Goal: Task Accomplishment & Management: Complete application form

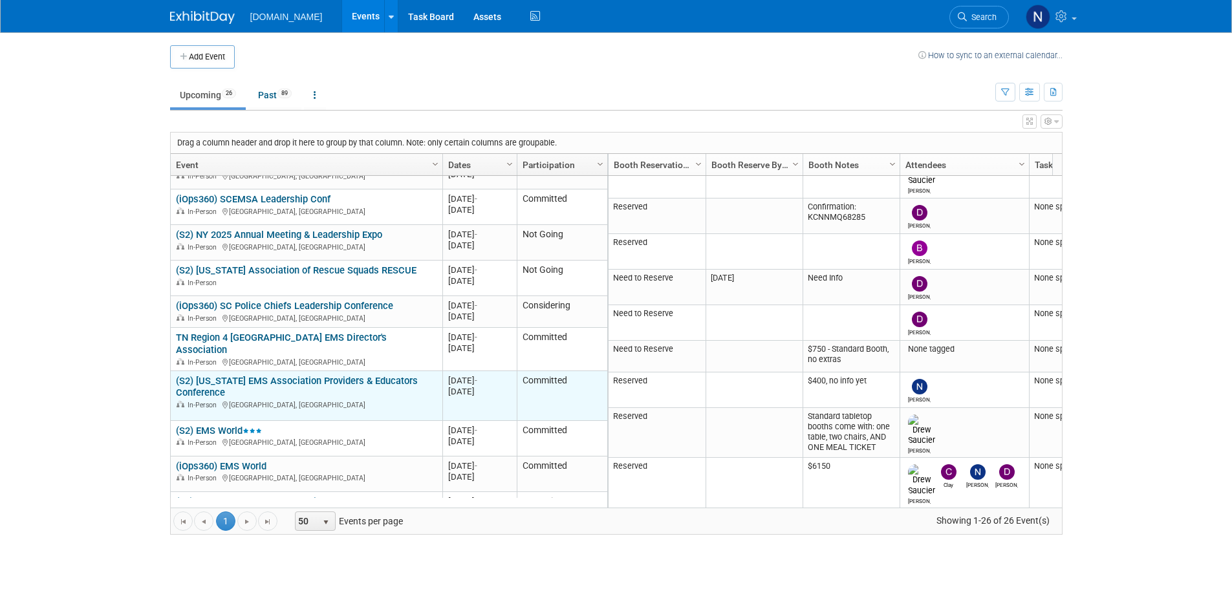
scroll to position [310, 0]
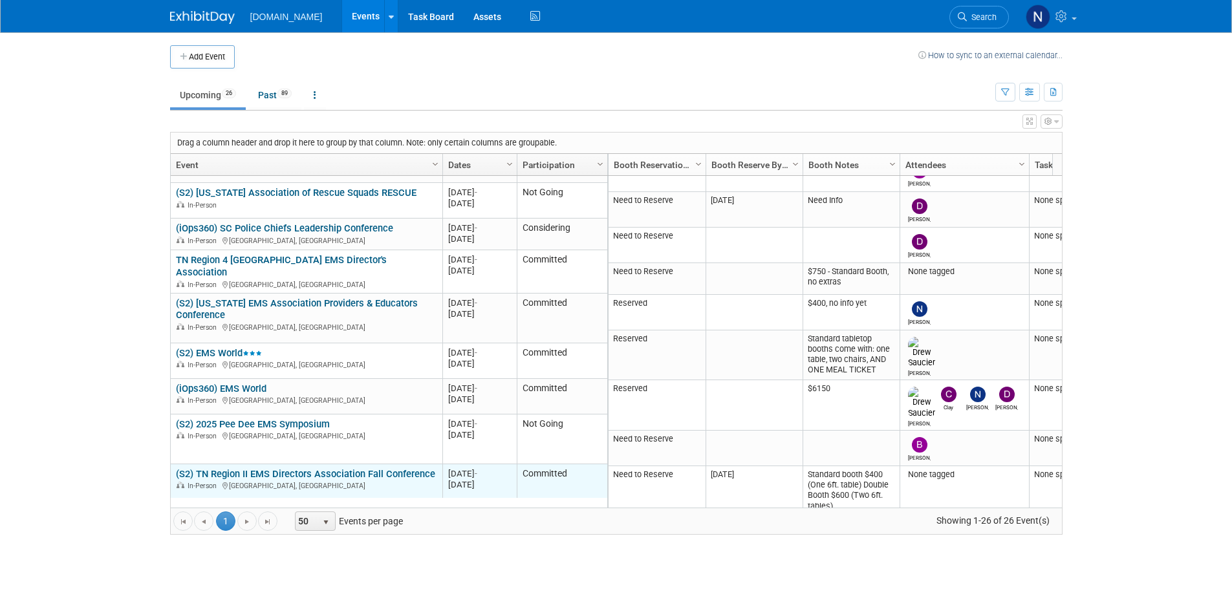
click at [332, 468] on link "(S2) TN Region II EMS Directors Association Fall Conference" at bounding box center [305, 474] width 259 height 12
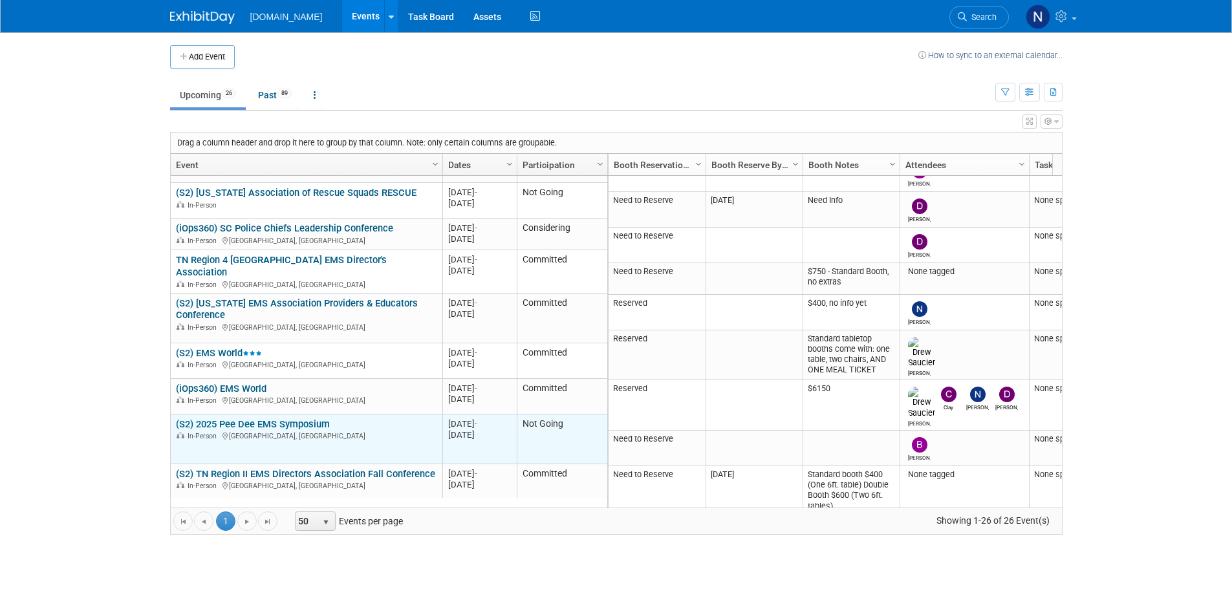
scroll to position [388, 0]
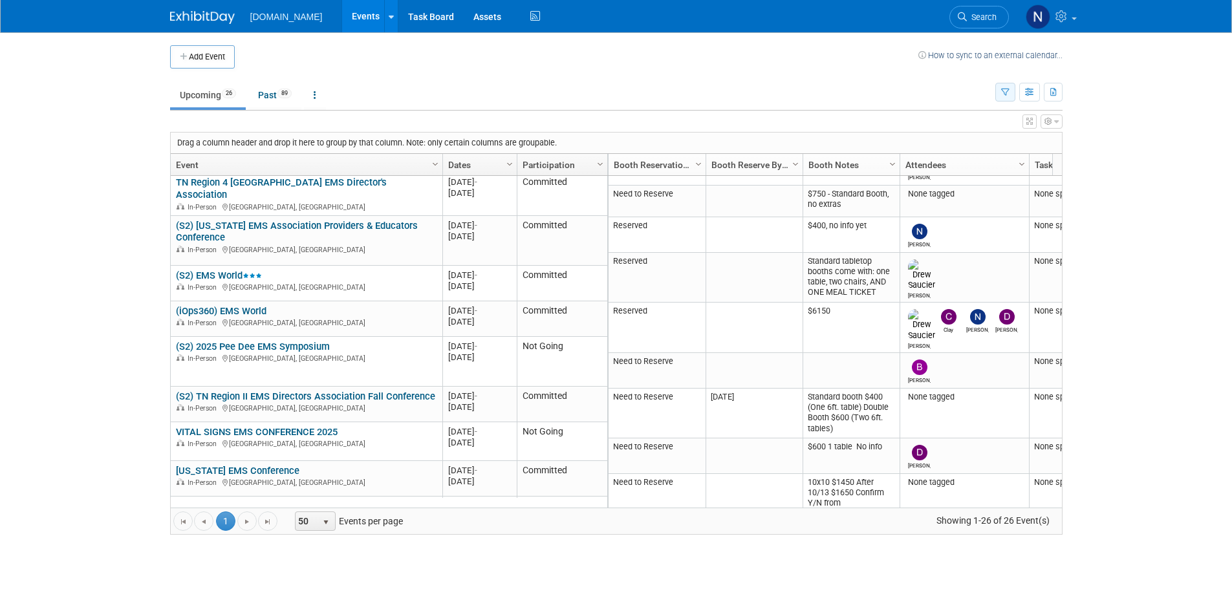
click at [1005, 98] on button "button" at bounding box center [1006, 92] width 20 height 19
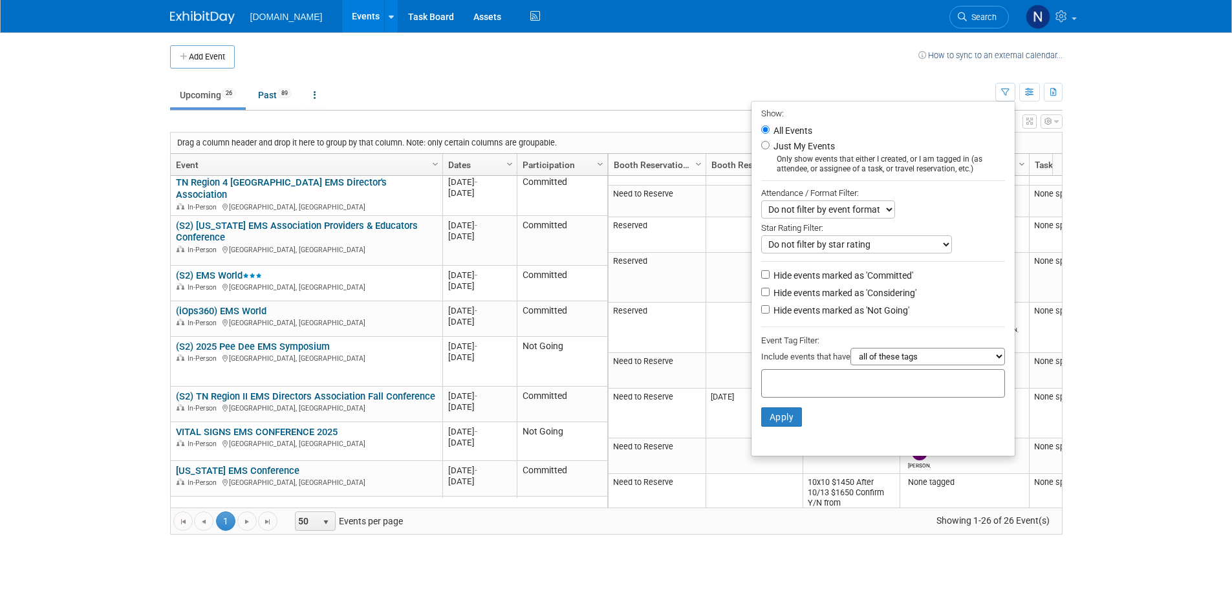
click at [821, 310] on label "Hide events marked as 'Not Going'" at bounding box center [840, 310] width 138 height 13
click at [770, 310] on input "Hide events marked as 'Not Going'" at bounding box center [765, 309] width 8 height 8
checkbox input "true"
click at [765, 420] on button "Apply" at bounding box center [781, 417] width 41 height 19
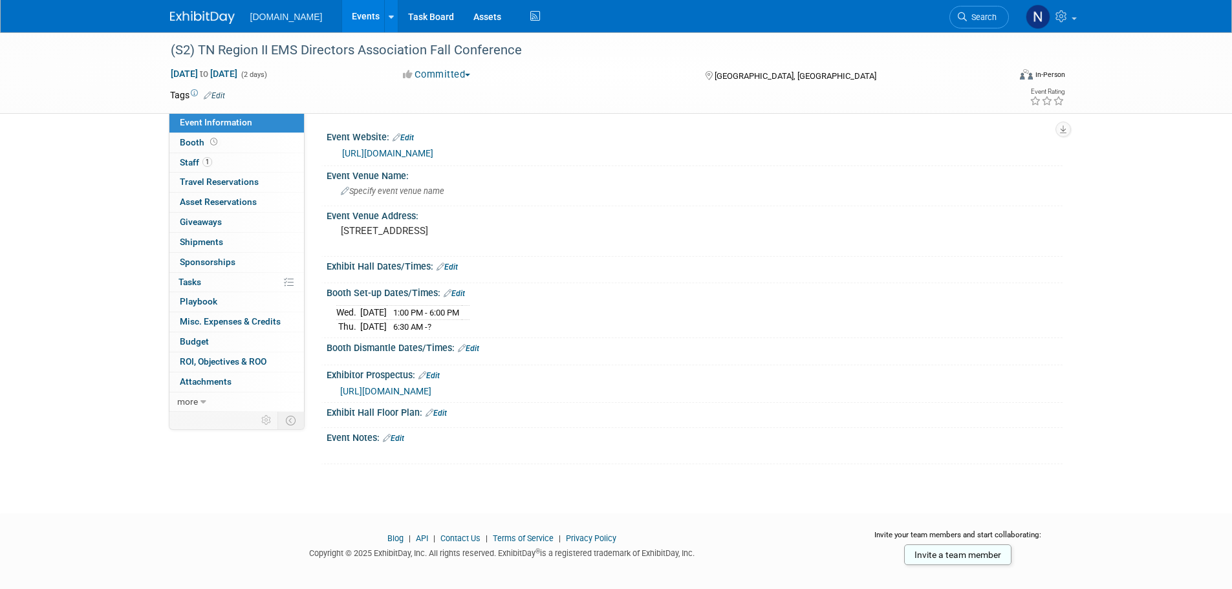
click at [433, 153] on link "[URL][DOMAIN_NAME]" at bounding box center [387, 153] width 91 height 10
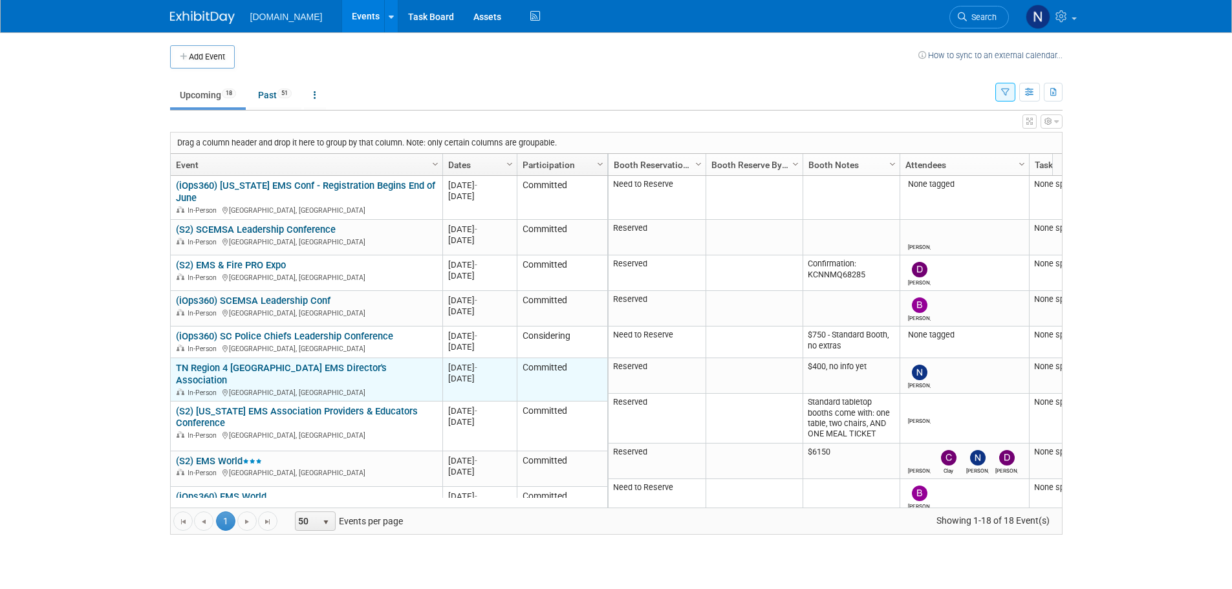
scroll to position [78, 0]
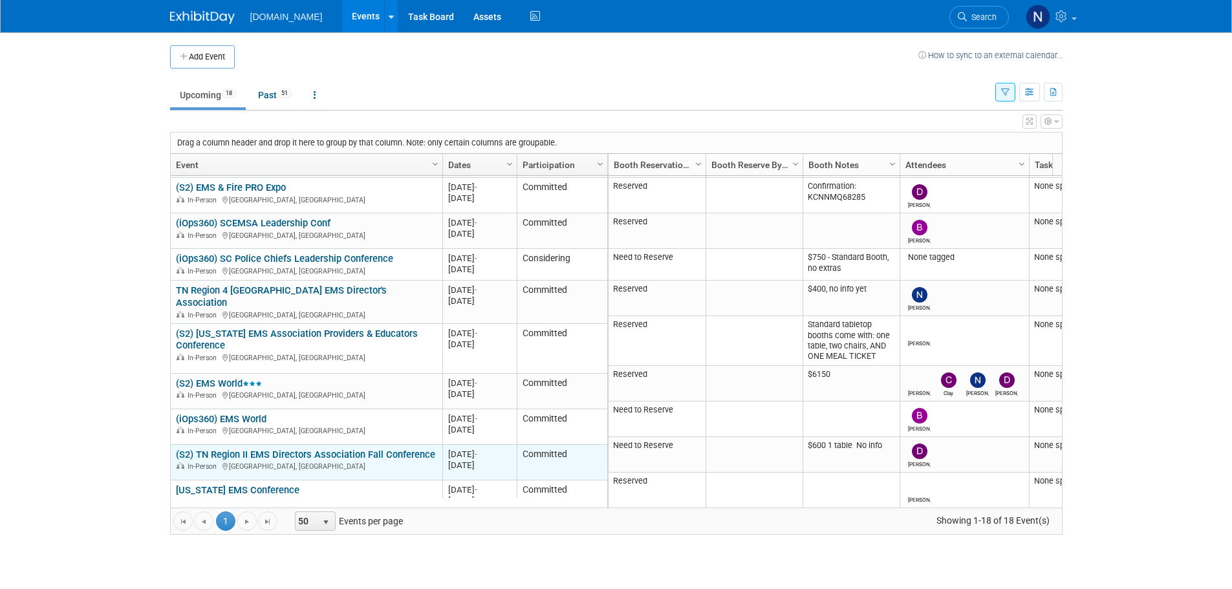
click at [358, 449] on link "(S2) TN Region II EMS Directors Association Fall Conference" at bounding box center [305, 455] width 259 height 12
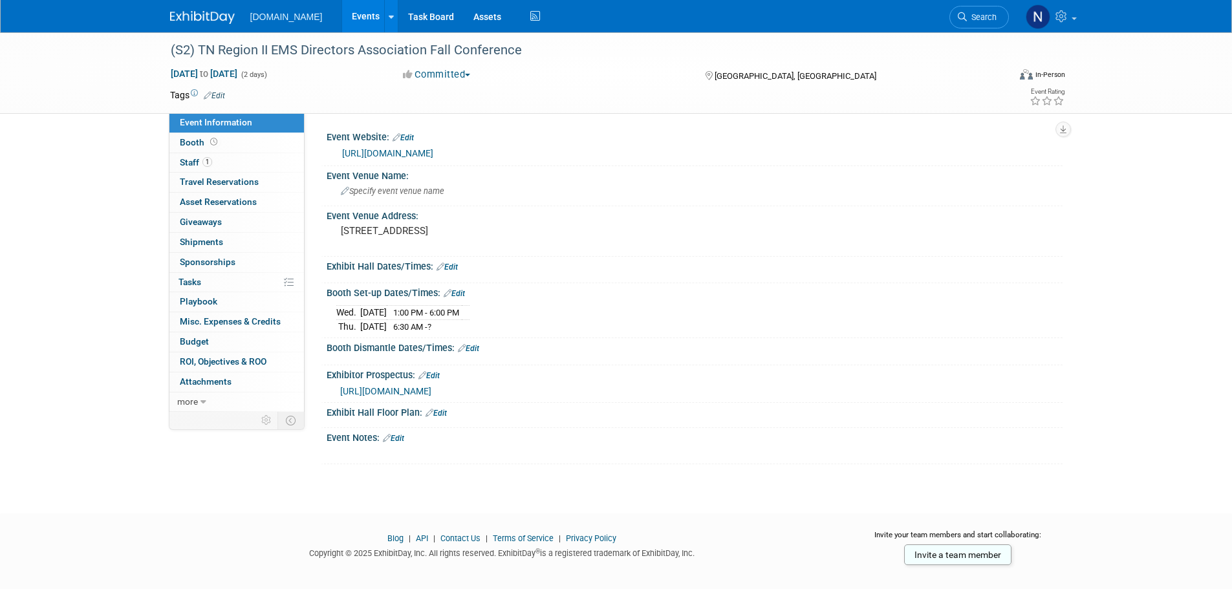
click at [401, 149] on link "[URL][DOMAIN_NAME]" at bounding box center [387, 153] width 91 height 10
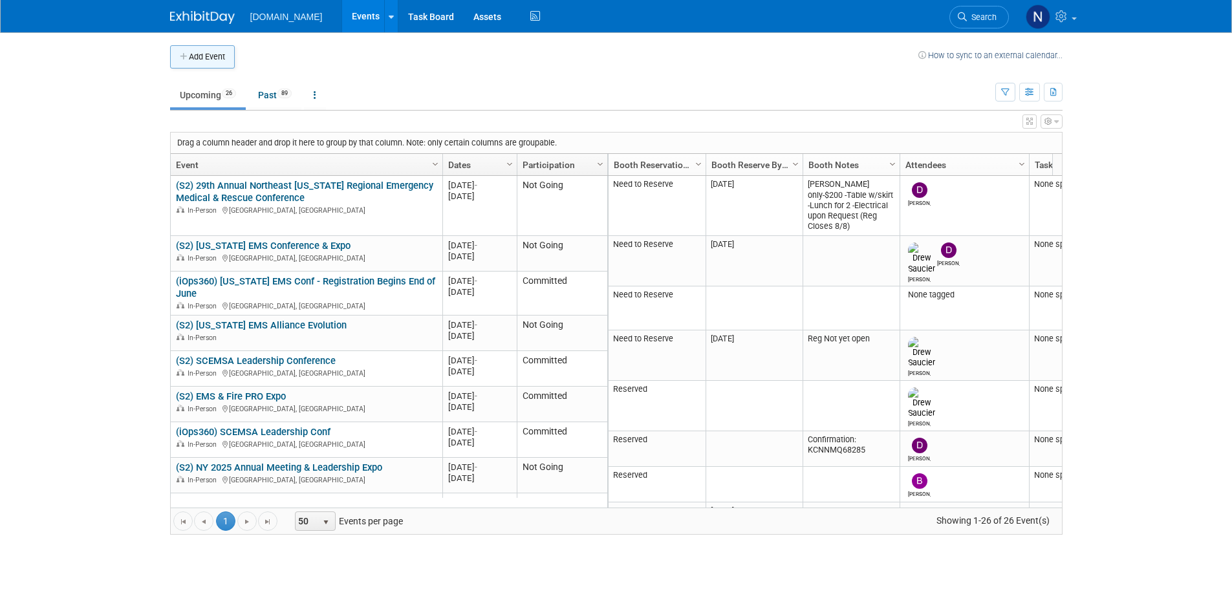
click at [188, 52] on button "Add Event" at bounding box center [202, 56] width 65 height 23
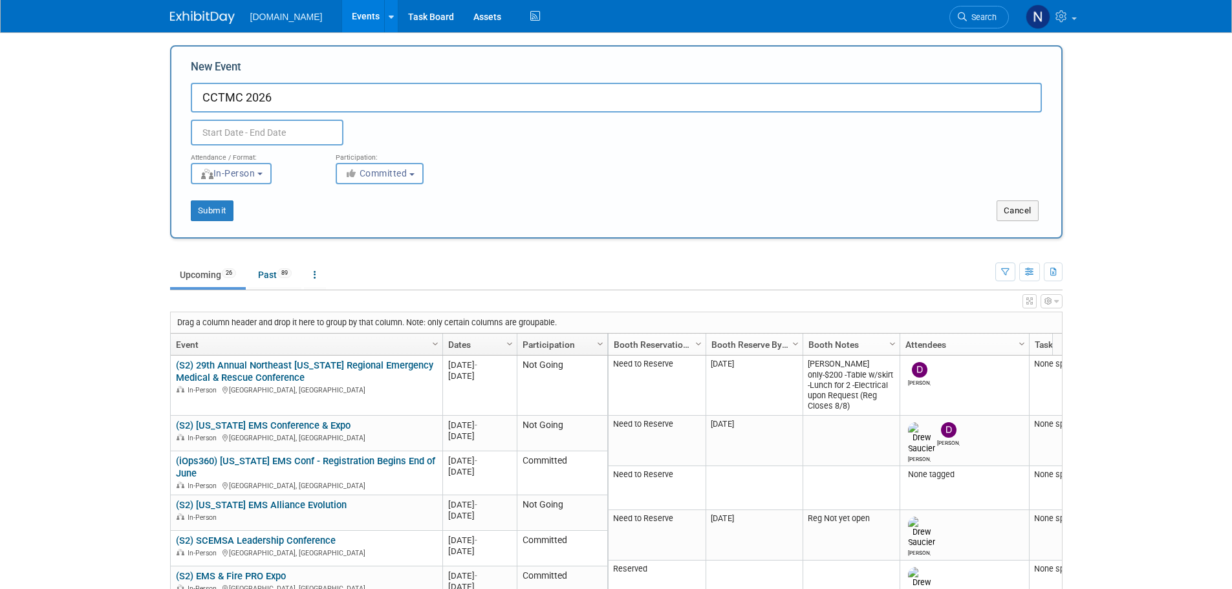
type input "CCTMC 2026"
click at [284, 126] on input "text" at bounding box center [267, 133] width 153 height 26
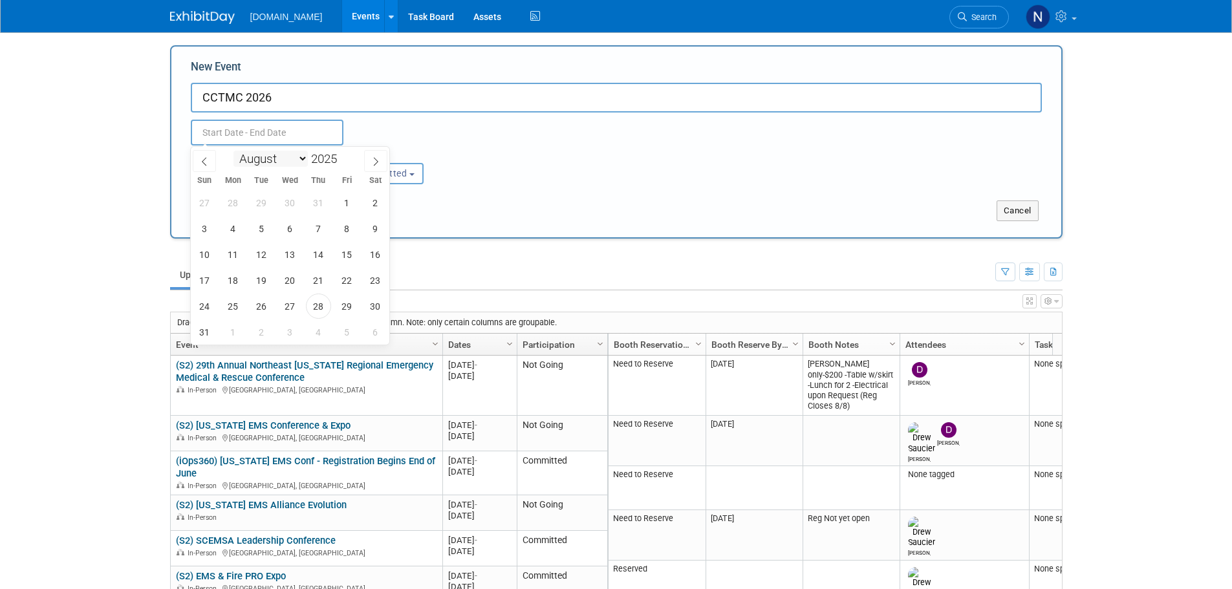
click at [301, 163] on select "January February March April May June July August September October November De…" at bounding box center [271, 159] width 74 height 16
select select "3"
click at [234, 151] on select "January February March April May June July August September October November De…" at bounding box center [271, 159] width 74 height 16
click at [336, 166] on input "2025" at bounding box center [327, 158] width 39 height 15
click at [337, 162] on input "2025" at bounding box center [327, 158] width 39 height 15
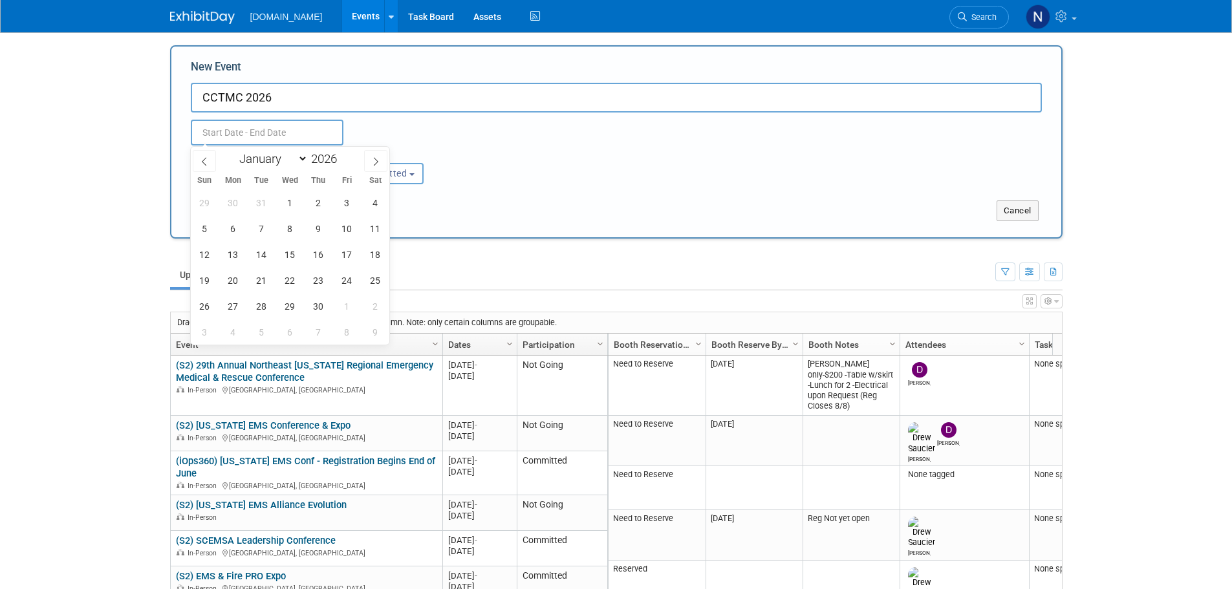
type input "2026"
click at [355, 157] on div "January February March April May June July August September October November De…" at bounding box center [289, 158] width 149 height 22
click at [234, 257] on span "13" at bounding box center [233, 254] width 25 height 25
click at [296, 250] on span "15" at bounding box center [290, 254] width 25 height 25
type input "Apr 13, 2026 to Apr 15, 2026"
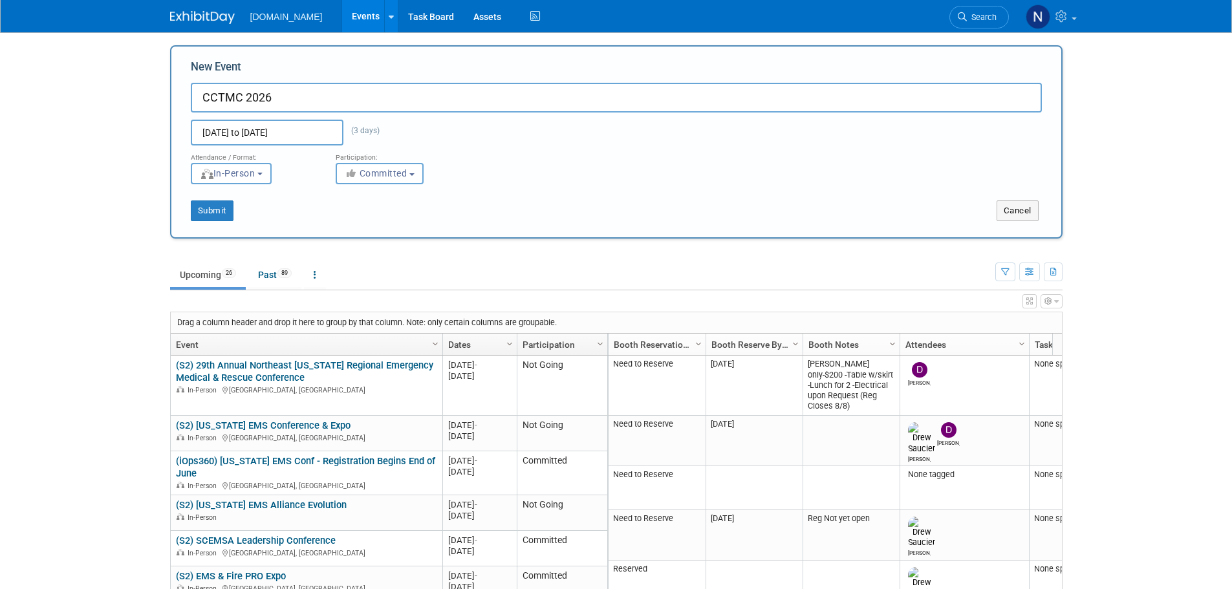
click at [295, 204] on div "Submit" at bounding box center [356, 211] width 371 height 21
drag, startPoint x: 222, startPoint y: 221, endPoint x: 277, endPoint y: 215, distance: 55.3
click at [277, 215] on div "Submit" at bounding box center [356, 211] width 371 height 21
click at [237, 214] on div "Submit" at bounding box center [356, 211] width 371 height 21
click at [224, 211] on button "Submit" at bounding box center [212, 211] width 43 height 21
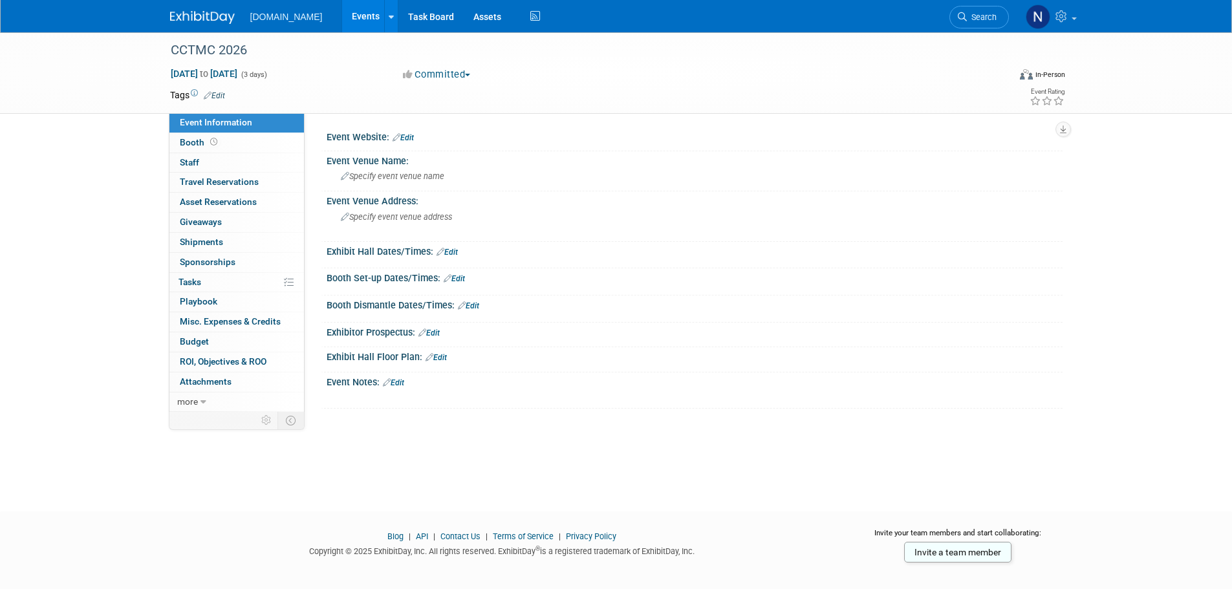
click at [437, 329] on link "Edit" at bounding box center [429, 333] width 21 height 9
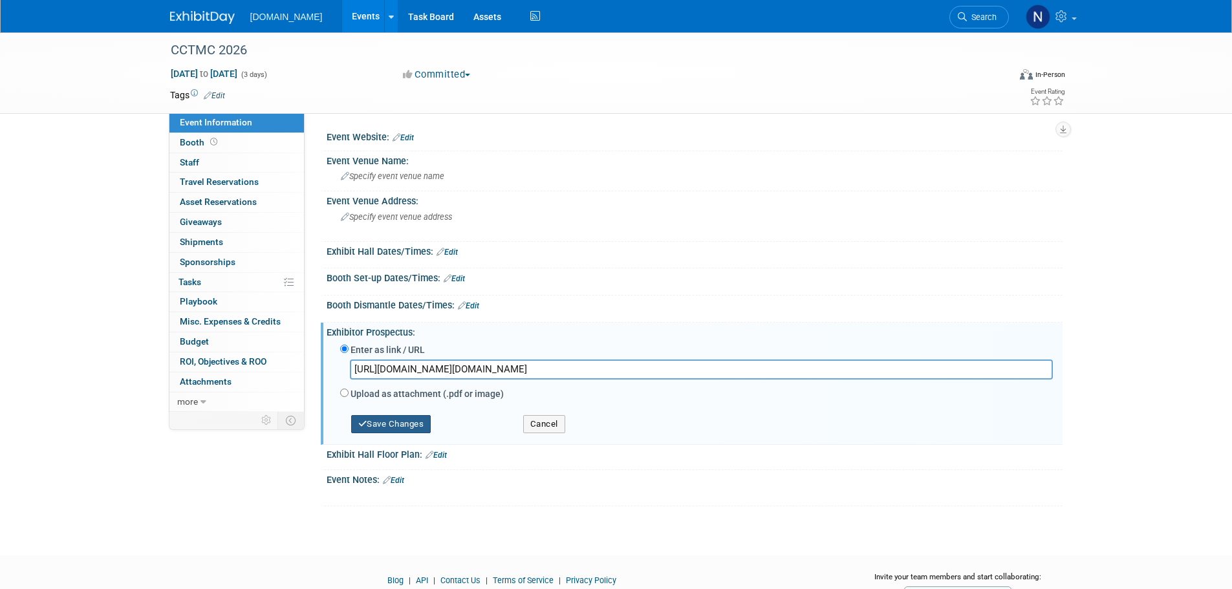
type input "[URL][DOMAIN_NAME][DOMAIN_NAME]"
click at [428, 424] on button "Save Changes" at bounding box center [391, 424] width 80 height 18
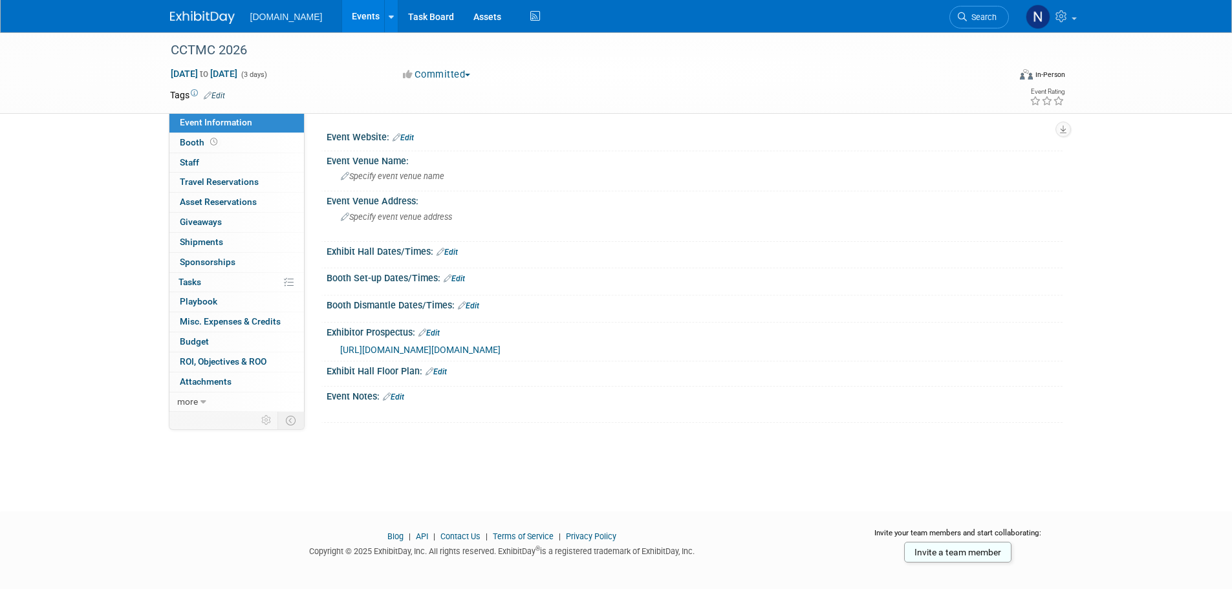
click at [342, 25] on link "Events" at bounding box center [365, 16] width 47 height 32
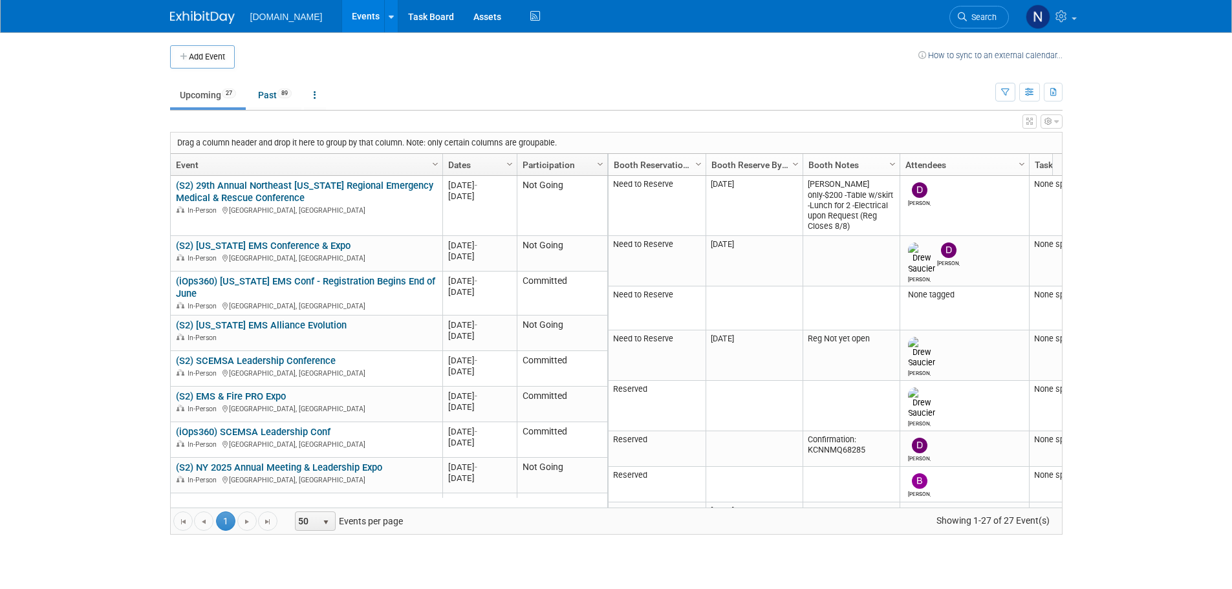
scroll to position [688, 0]
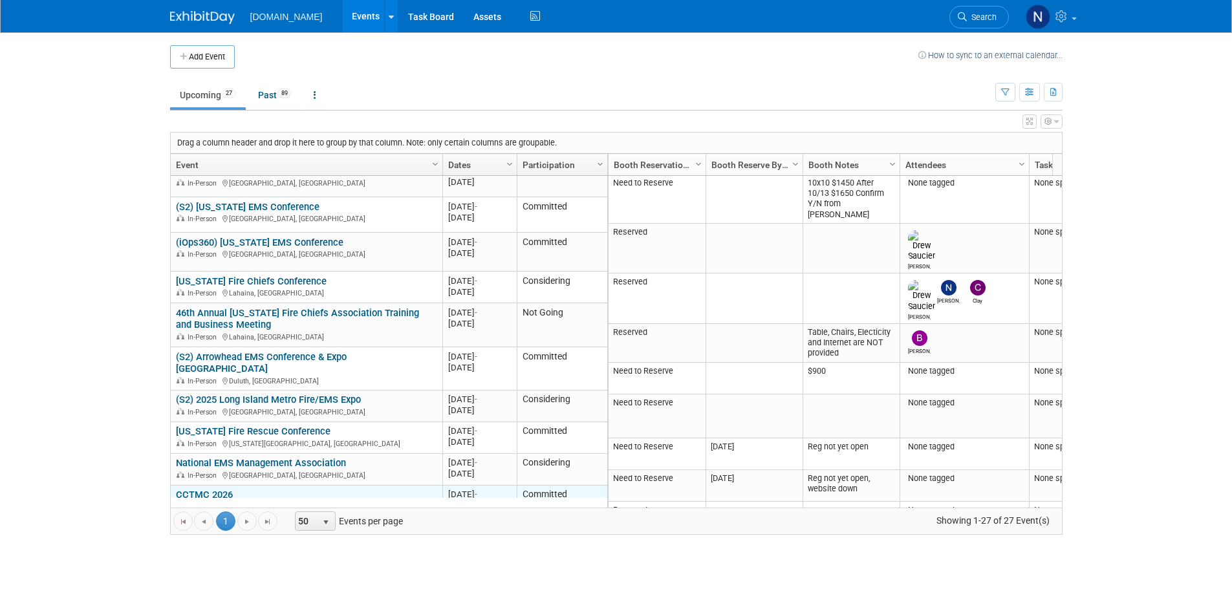
click at [212, 489] on link "CCTMC 2026" at bounding box center [204, 495] width 57 height 12
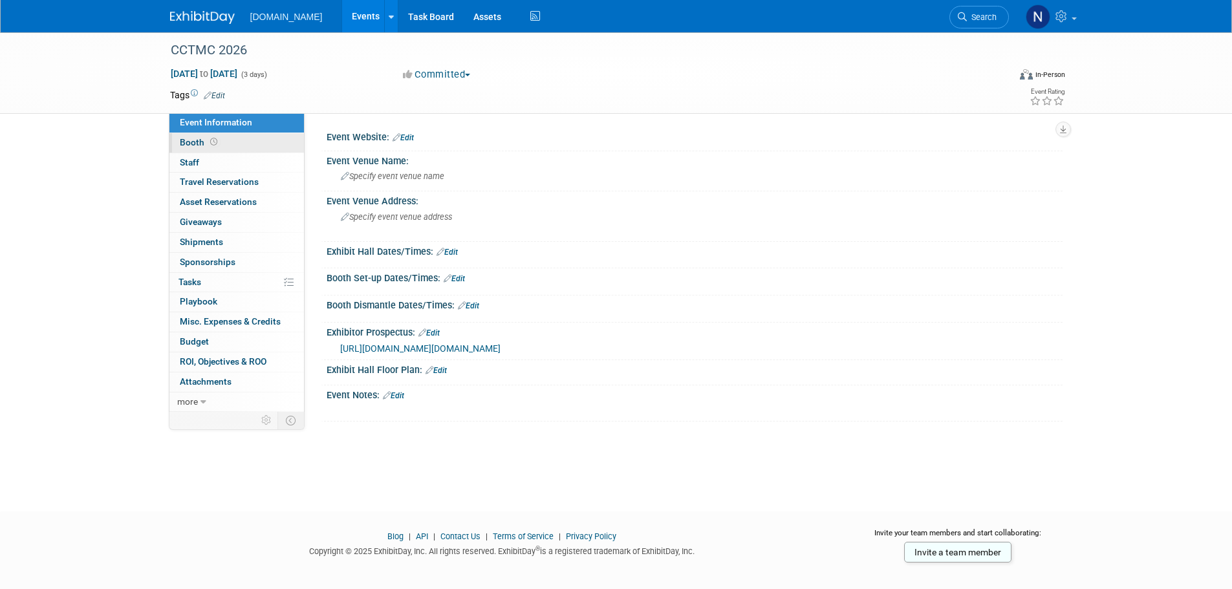
click at [224, 147] on link "Booth" at bounding box center [236, 142] width 135 height 19
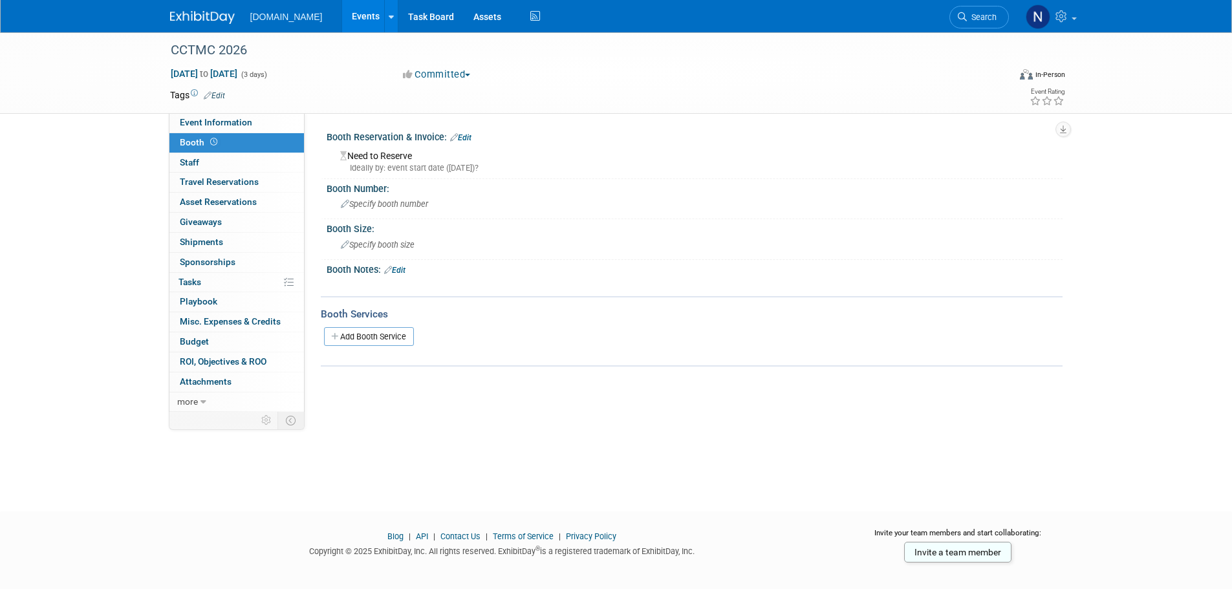
click at [398, 171] on div "Ideally by: event start date (Mon. Apr 13, 2026)?" at bounding box center [696, 168] width 713 height 12
click at [472, 136] on link "Edit" at bounding box center [460, 137] width 21 height 9
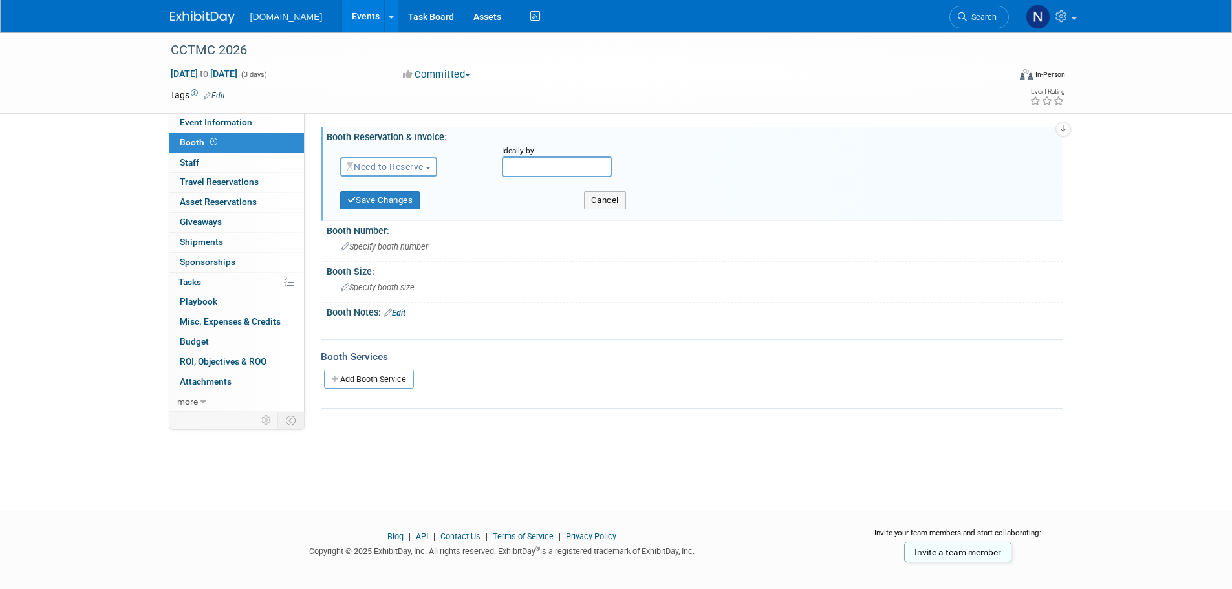
click at [394, 165] on span "Need to Reserve" at bounding box center [385, 167] width 77 height 10
click at [388, 211] on link "Reserved" at bounding box center [410, 207] width 138 height 18
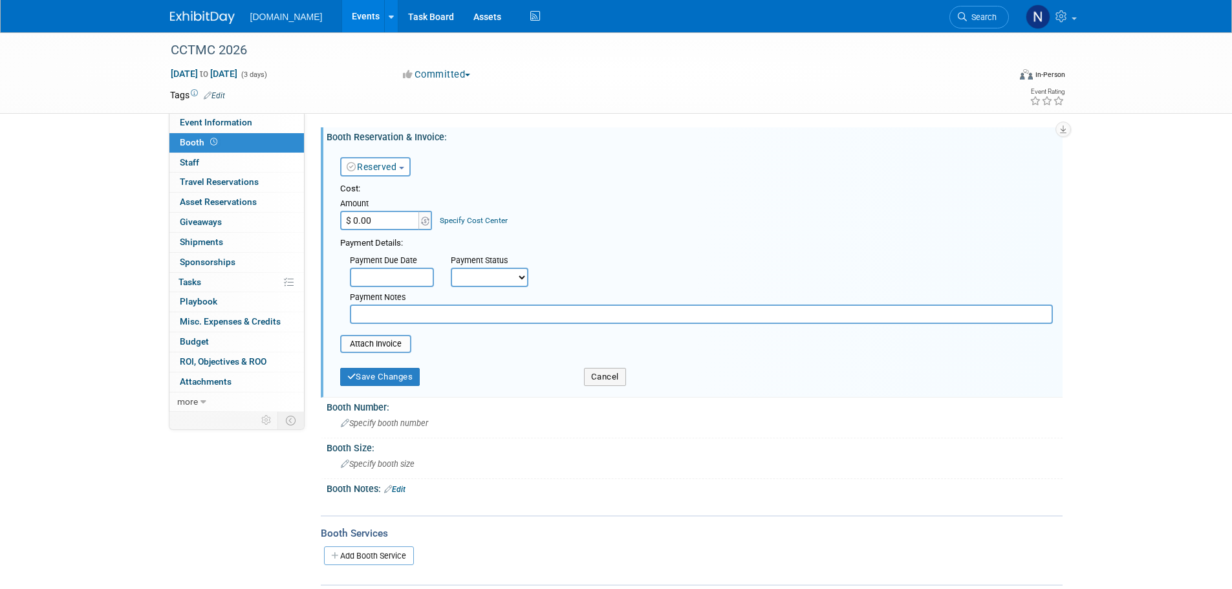
click at [390, 230] on input "$ 0.00" at bounding box center [380, 220] width 81 height 19
type input "$ 799.00"
click at [389, 375] on button "Save Changes" at bounding box center [380, 377] width 80 height 18
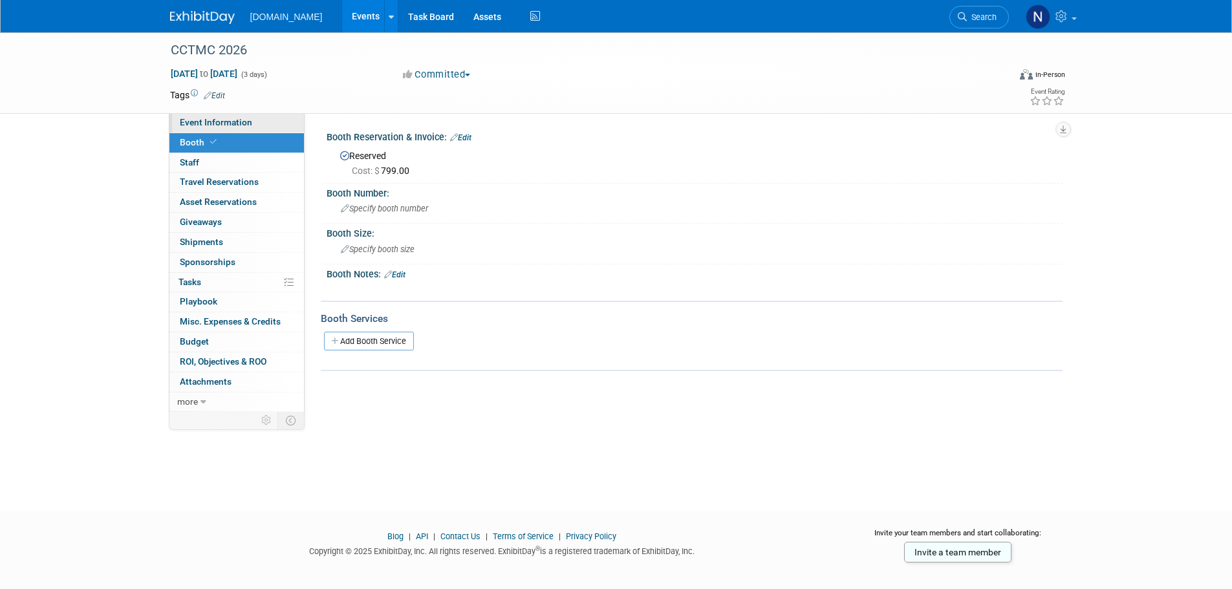
click at [252, 131] on link "Event Information" at bounding box center [236, 122] width 135 height 19
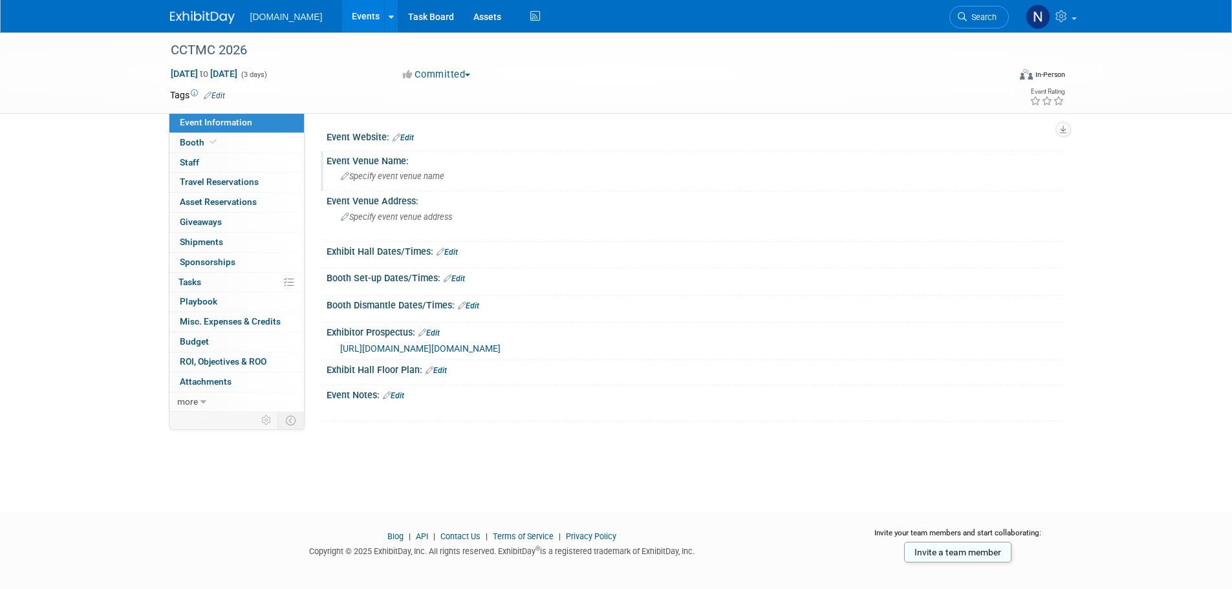
click at [436, 182] on div "Specify event venue name" at bounding box center [694, 176] width 717 height 20
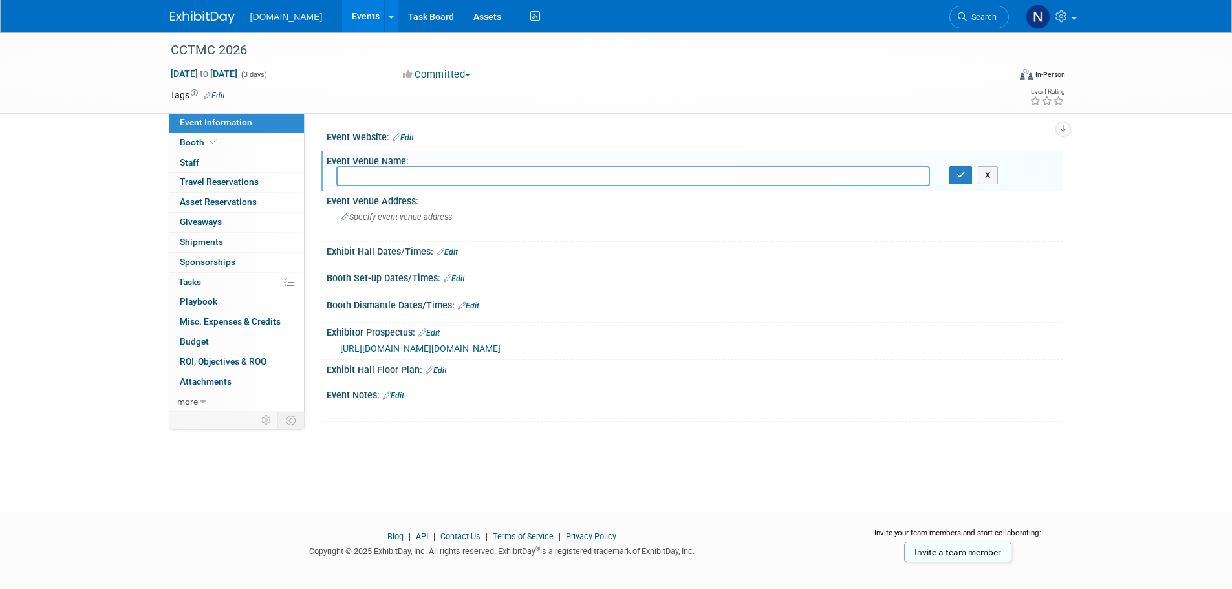
click at [539, 174] on input "text" at bounding box center [633, 176] width 594 height 20
type input "Orange Beach Convention Center"
click at [526, 221] on div "Specify event venue address" at bounding box center [479, 222] width 287 height 30
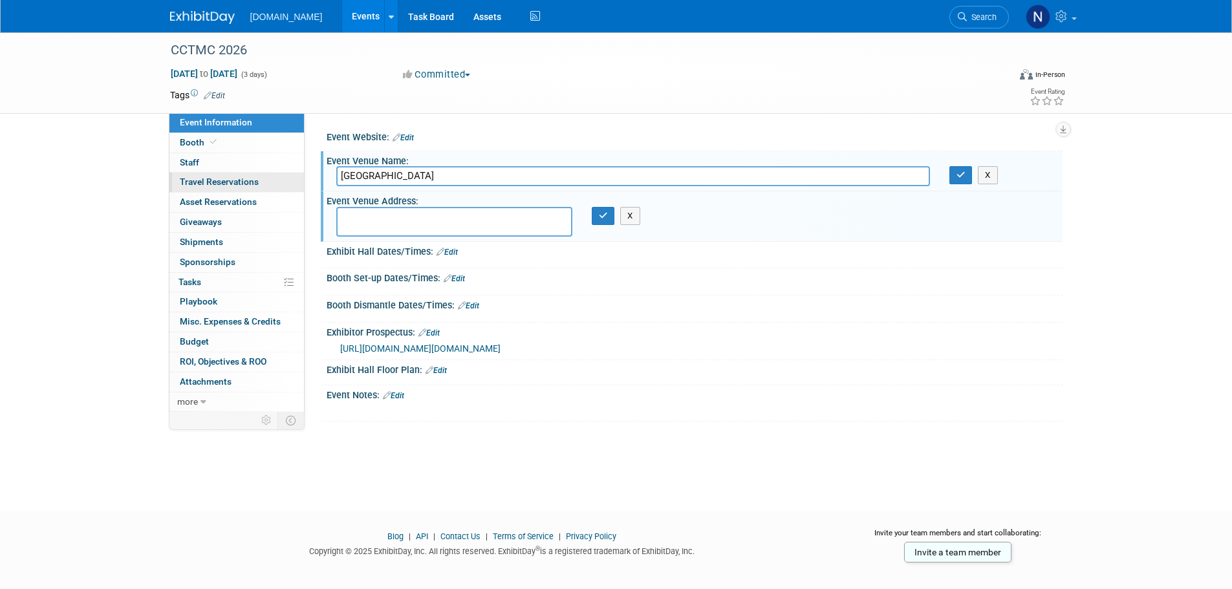
drag, startPoint x: 510, startPoint y: 174, endPoint x: 213, endPoint y: 173, distance: 296.9
click at [210, 173] on div "Event Information Event Info Booth Booth 0 Staff 0 Staff 0 Travel Reservations …" at bounding box center [616, 226] width 912 height 389
click at [459, 224] on textarea at bounding box center [454, 222] width 236 height 30
paste textarea "[STREET_ADDRESS]"
type textarea "[STREET_ADDRESS]"
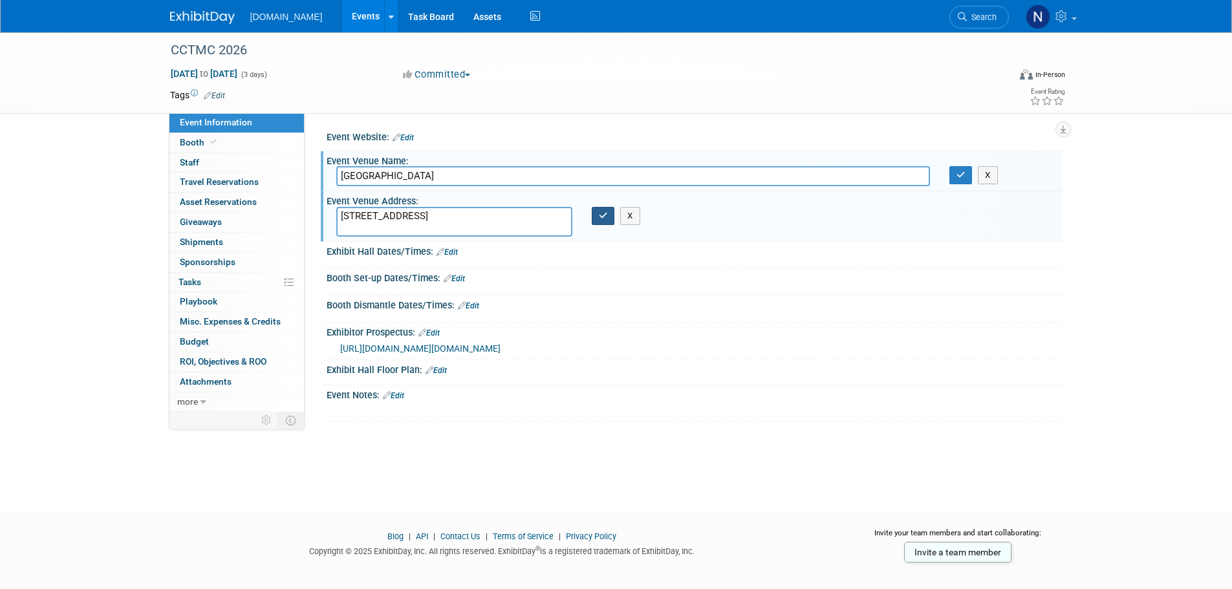
click at [604, 221] on button "button" at bounding box center [603, 216] width 23 height 18
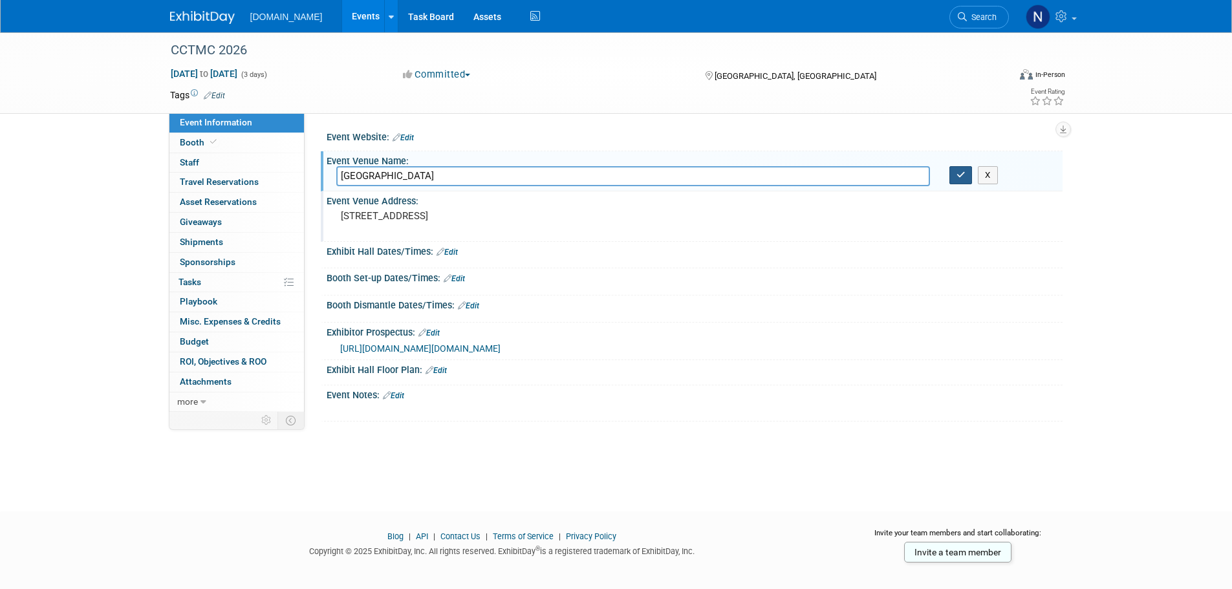
click at [957, 177] on icon "button" at bounding box center [961, 175] width 9 height 8
